Goal: Information Seeking & Learning: Learn about a topic

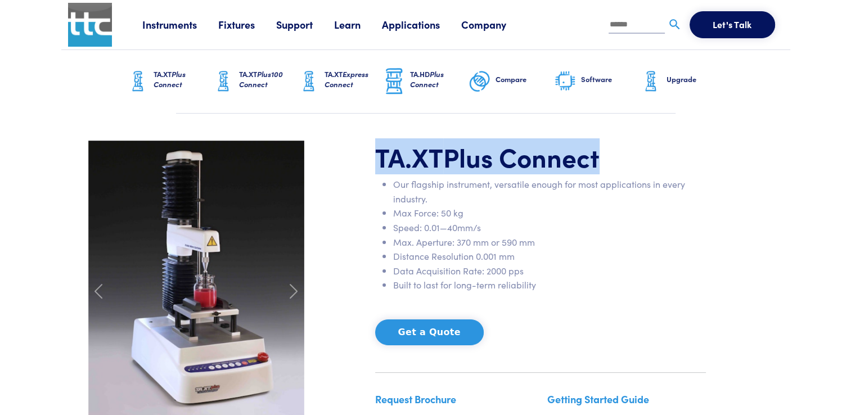
drag, startPoint x: 379, startPoint y: 155, endPoint x: 610, endPoint y: 163, distance: 230.8
click at [610, 163] on h1 "TA.XT Plus Connect" at bounding box center [540, 157] width 331 height 33
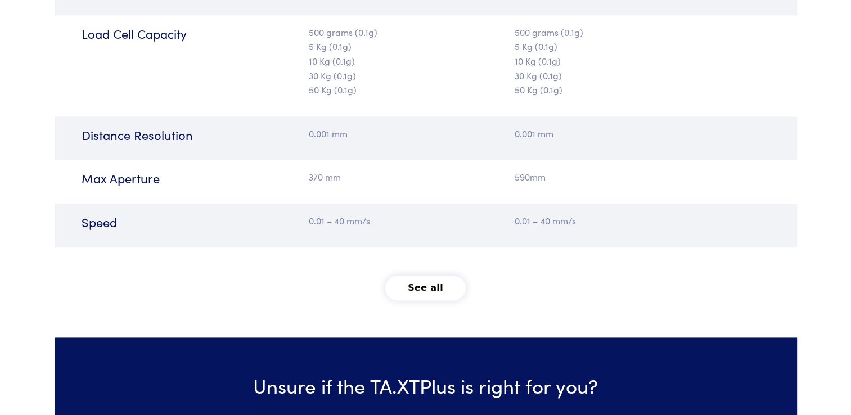
scroll to position [1462, 0]
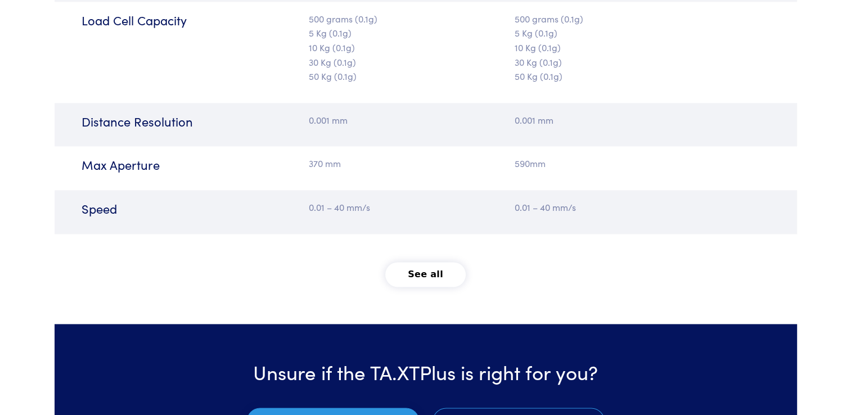
click at [424, 271] on button "See all" at bounding box center [425, 274] width 80 height 25
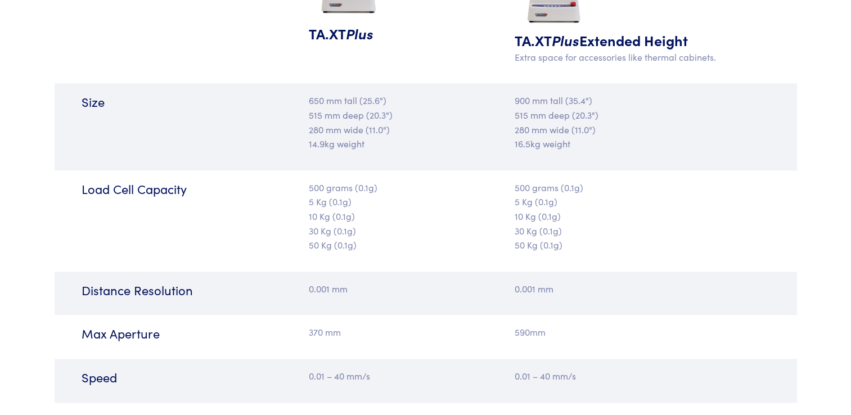
scroll to position [1181, 0]
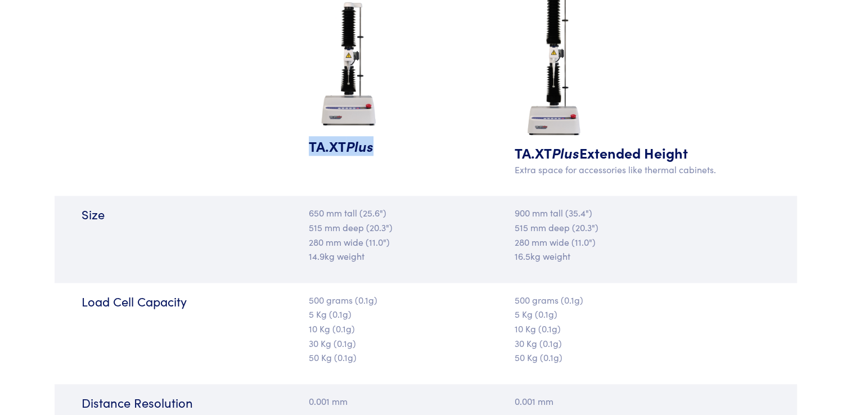
drag, startPoint x: 308, startPoint y: 142, endPoint x: 375, endPoint y: 143, distance: 66.4
click at [375, 143] on h5 "TA.XT Plus" at bounding box center [364, 146] width 110 height 20
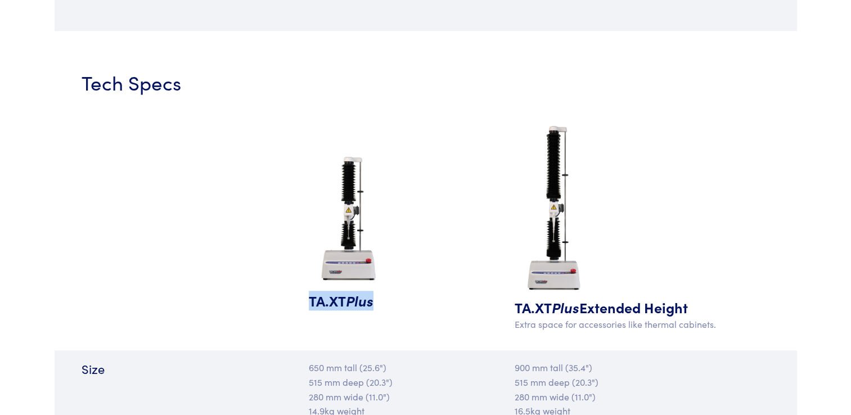
scroll to position [1125, 0]
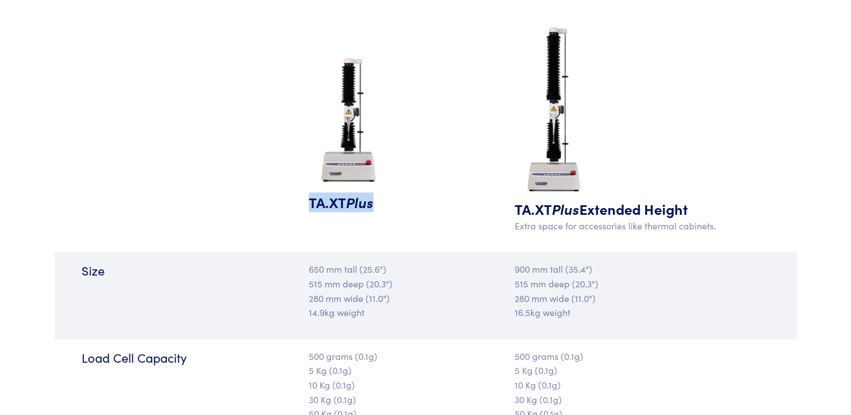
copy h5 "TA.XT Plus"
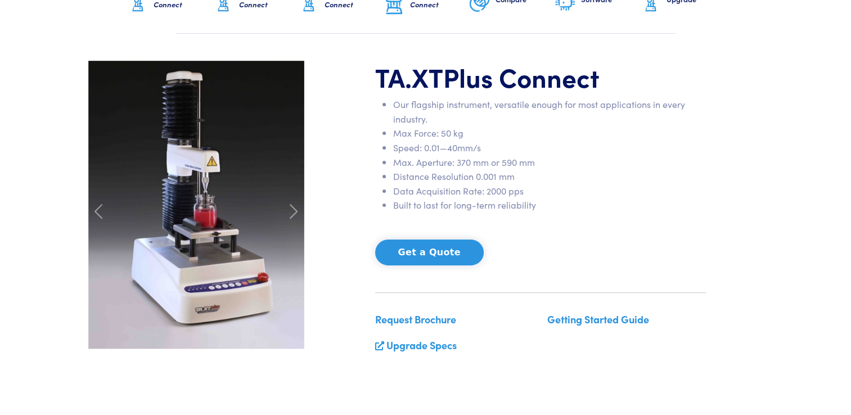
scroll to position [0, 0]
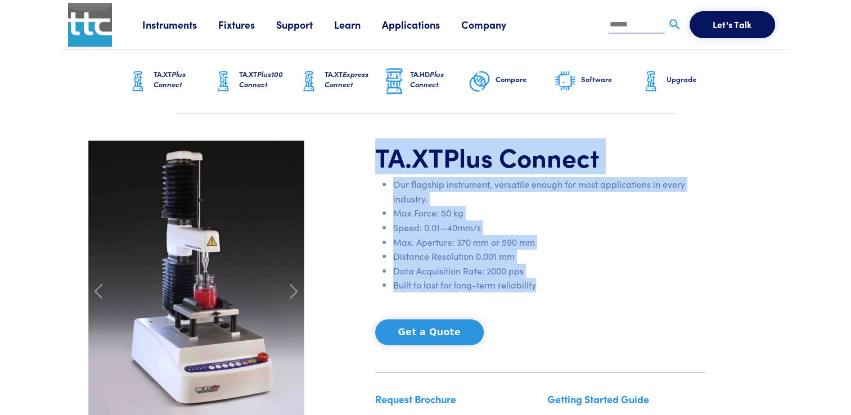
drag, startPoint x: 377, startPoint y: 155, endPoint x: 548, endPoint y: 283, distance: 213.7
click at [548, 283] on div "TA.XT Plus Connect Our flagship instrument, versatile enough for most applicati…" at bounding box center [540, 292] width 344 height 302
click at [753, 203] on div "TA.XT Plus Connect Our flagship instrument, versatile enough for most applicati…" at bounding box center [426, 292] width 688 height 302
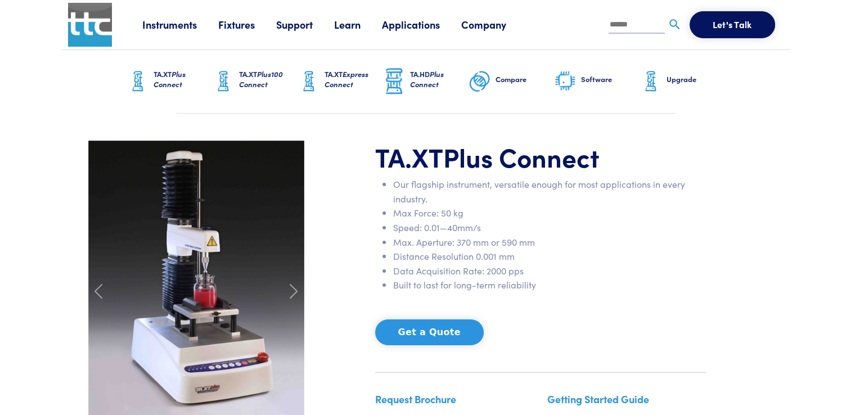
click at [414, 192] on li "Our flagship instrument, versatile enough for most applications in every indust…" at bounding box center [549, 191] width 313 height 29
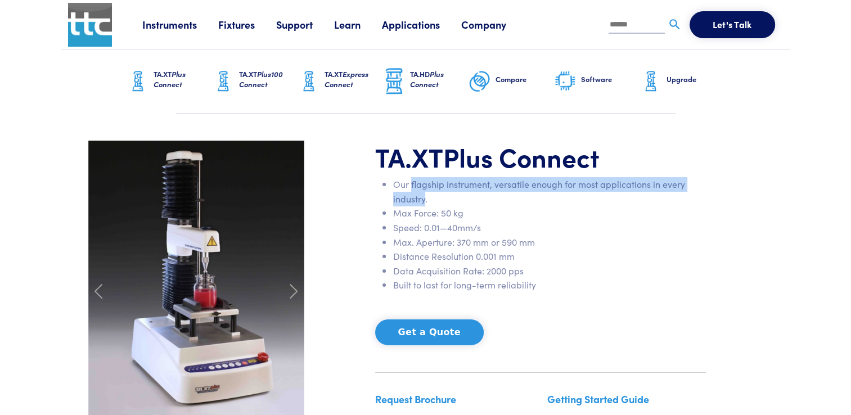
click at [414, 191] on li "Our flagship instrument, versatile enough for most applications in every indust…" at bounding box center [549, 191] width 313 height 29
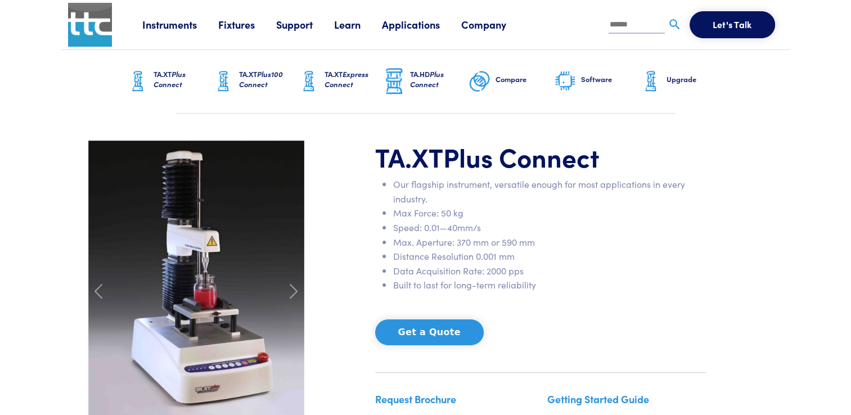
click at [389, 165] on h1 "TA.XT Plus Connect" at bounding box center [540, 157] width 331 height 33
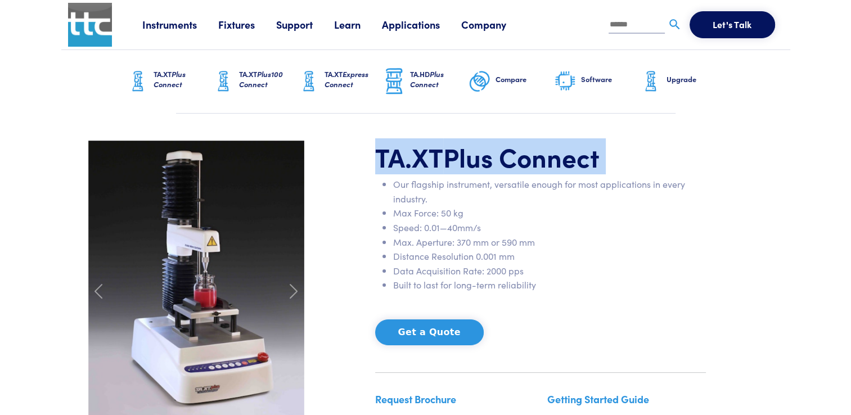
click at [389, 165] on h1 "TA.XT Plus Connect" at bounding box center [540, 157] width 331 height 33
copy div "TA.XT Plus Connect"
click at [762, 161] on div "TA.XT Plus Connect Our flagship instrument, versatile enough for most applicati…" at bounding box center [426, 292] width 688 height 302
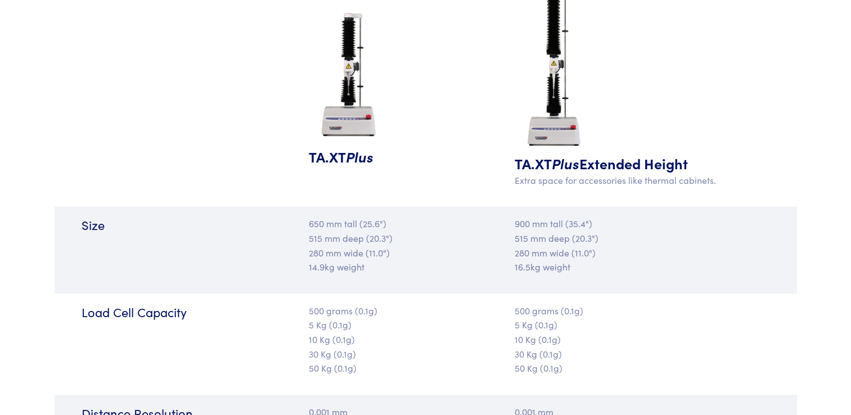
scroll to position [1237, 0]
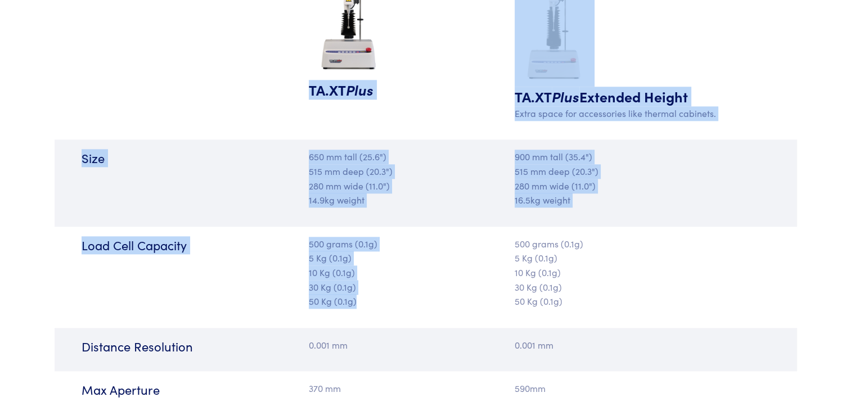
drag, startPoint x: 308, startPoint y: 87, endPoint x: 367, endPoint y: 301, distance: 222.7
click at [367, 301] on div "Tech Specs TA.XT Plus TA.XT Plus Extended Height Extra space for accessories li…" at bounding box center [425, 271] width 729 height 902
drag, startPoint x: 367, startPoint y: 301, endPoint x: 427, endPoint y: 124, distance: 187.7
click at [429, 124] on div "TA.XT Plus TA.XT Plus Extended Height Extra space for accessories like thermal …" at bounding box center [426, 19] width 742 height 241
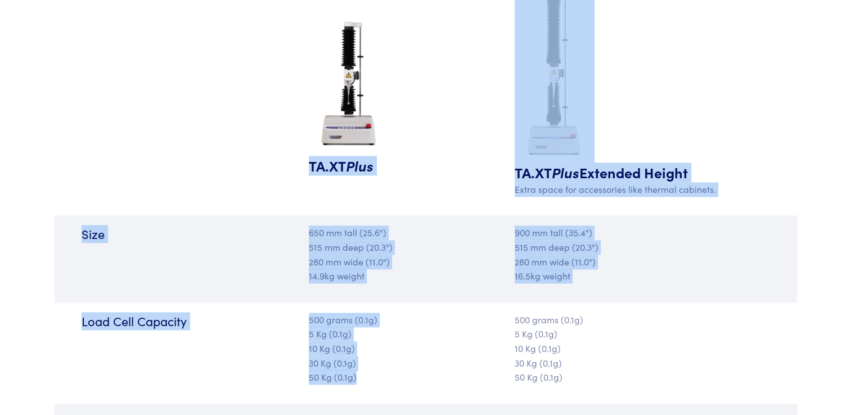
scroll to position [1181, 0]
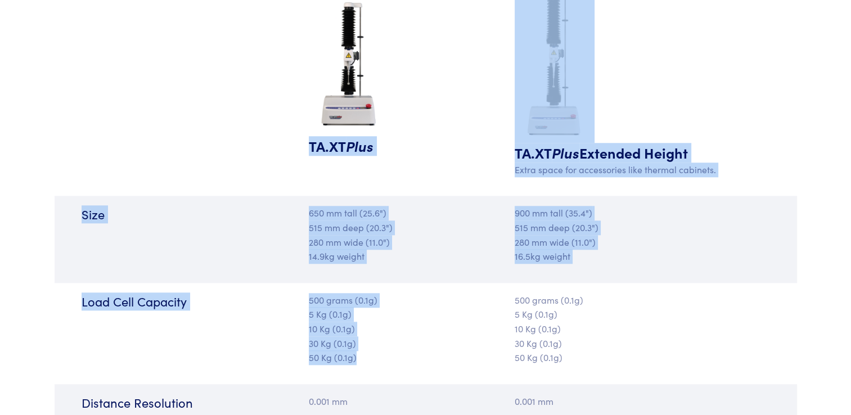
click at [668, 175] on div "TA.XT Plus Extended Height Extra space for accessories like thermal cabinets." at bounding box center [611, 76] width 247 height 220
click at [775, 258] on div "Size 650 mm tall (25.6") 515 mm deep (20.3") 280 mm wide (11.0") 14.9kg weight …" at bounding box center [426, 239] width 742 height 87
click at [724, 97] on div at bounding box center [622, 54] width 214 height 177
click at [722, 95] on div at bounding box center [622, 54] width 214 height 177
